Goal: Check status: Check status

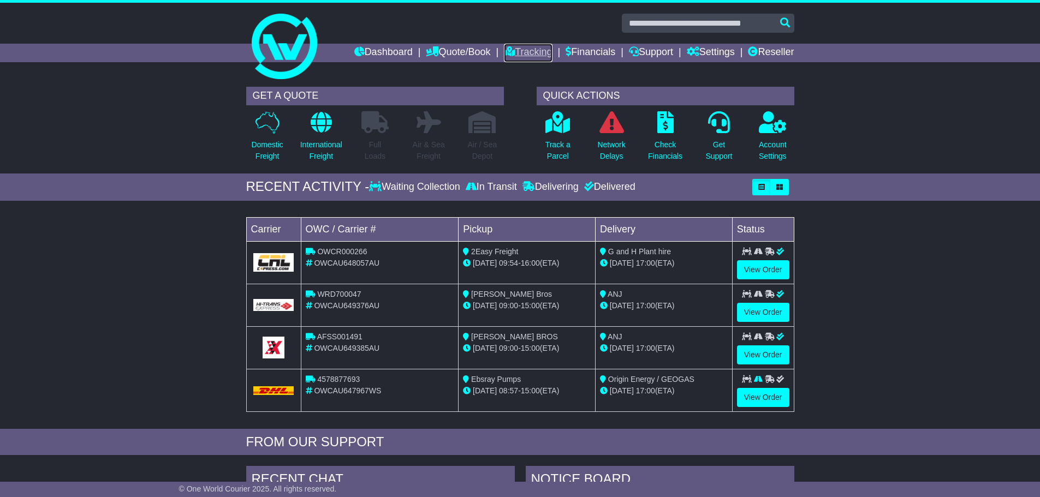
click at [524, 54] on link "Tracking" at bounding box center [528, 53] width 48 height 19
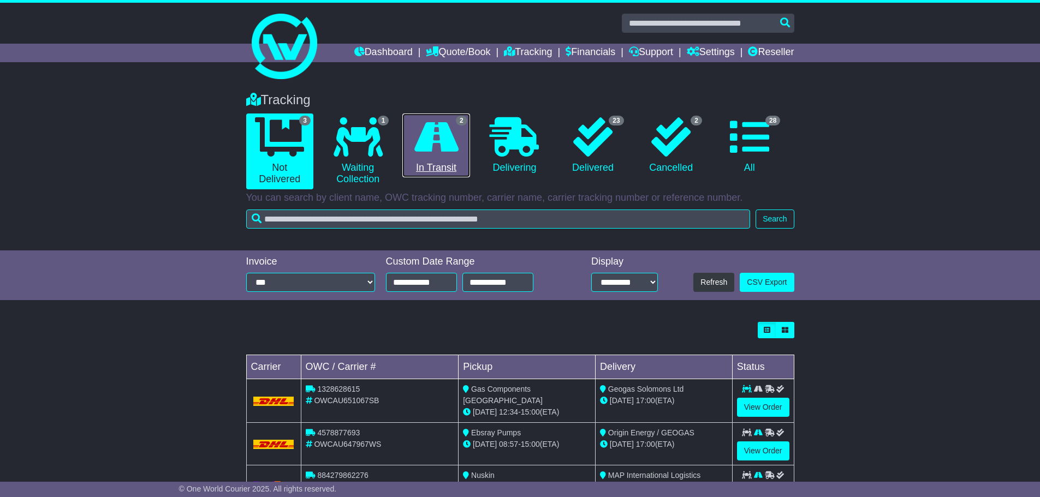
click at [444, 169] on link "2 In Transit" at bounding box center [435, 146] width 67 height 64
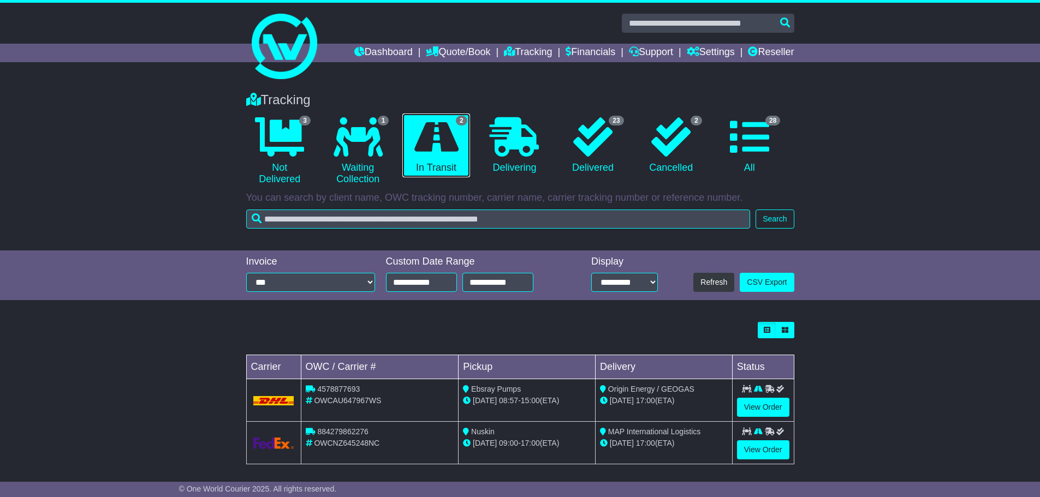
scroll to position [6, 0]
